Goal: Information Seeking & Learning: Learn about a topic

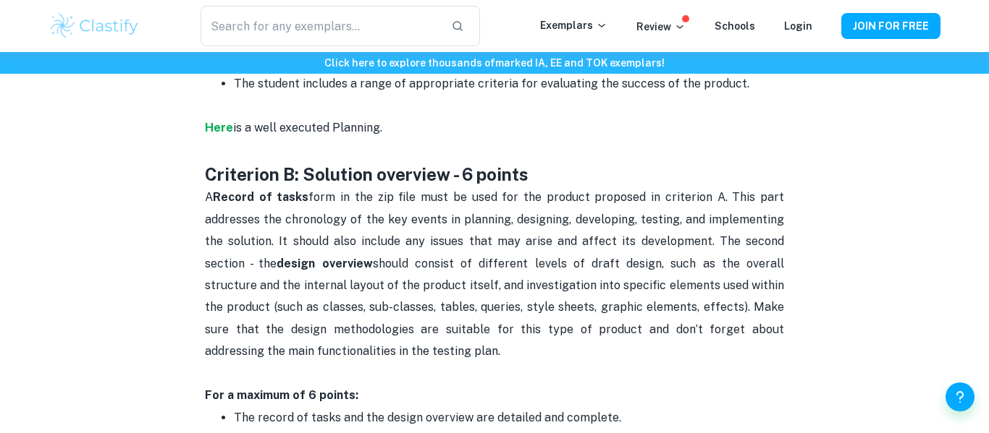
scroll to position [1006, 0]
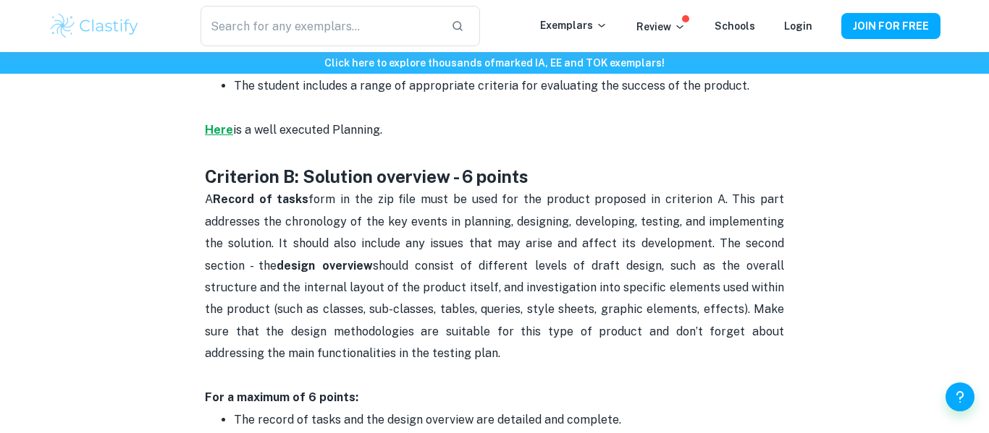
click at [215, 123] on strong "Here" at bounding box center [219, 130] width 28 height 14
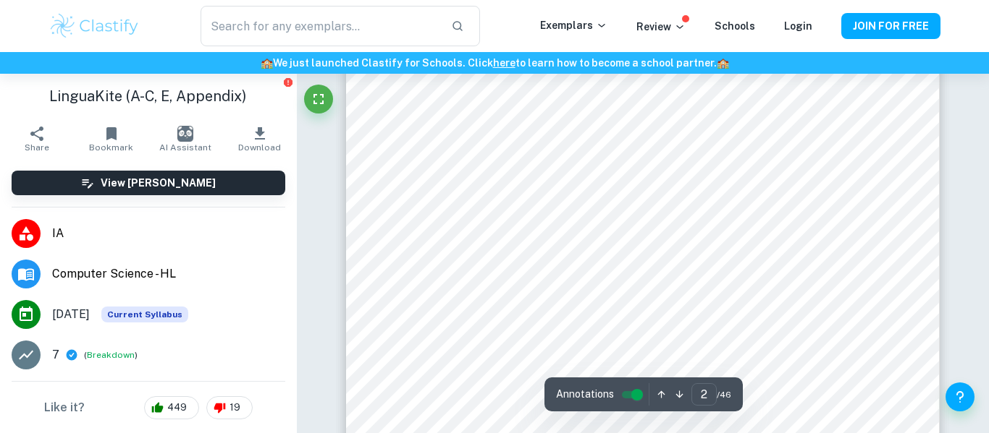
scroll to position [986, 0]
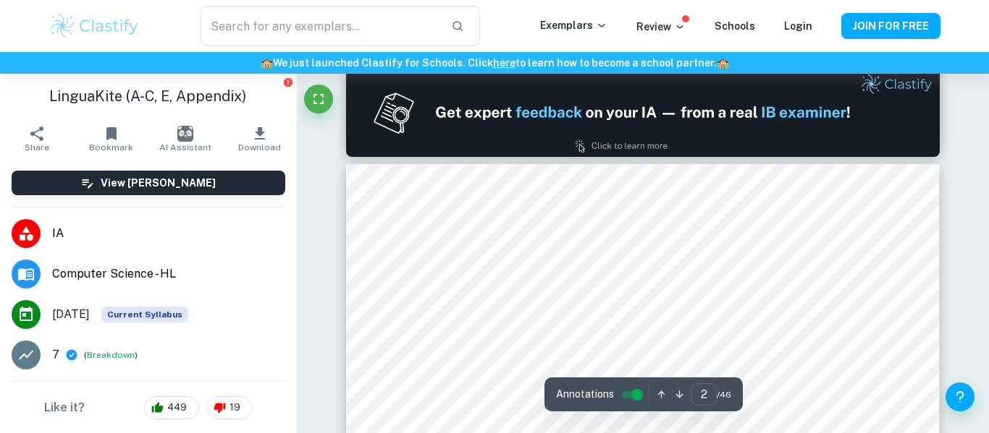
type input "1"
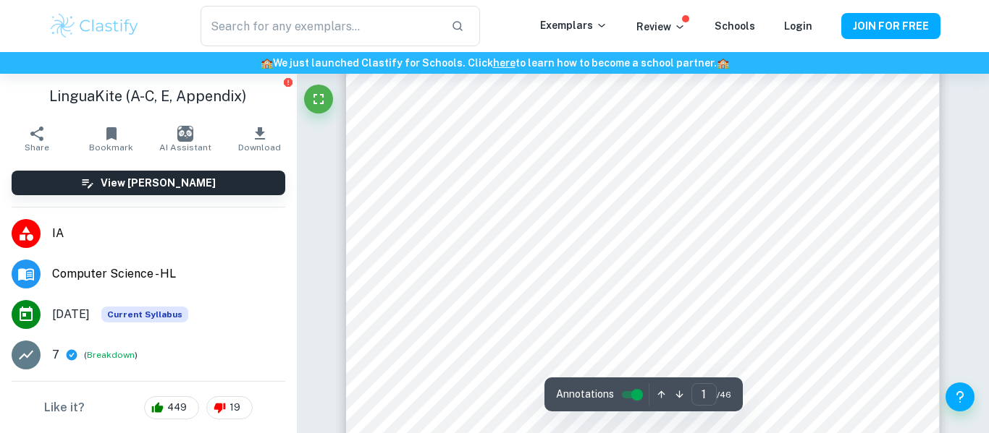
scroll to position [127, 0]
